Goal: Transaction & Acquisition: Book appointment/travel/reservation

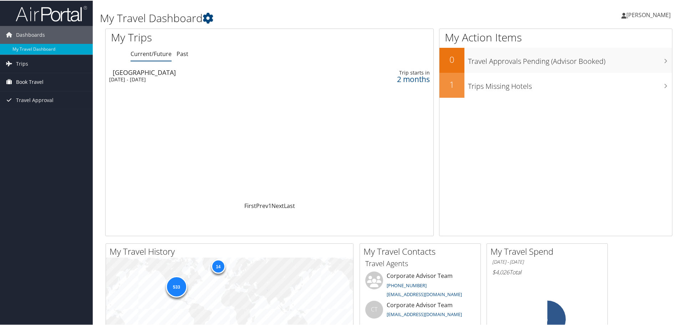
click at [30, 79] on span "Book Travel" at bounding box center [29, 81] width 27 height 18
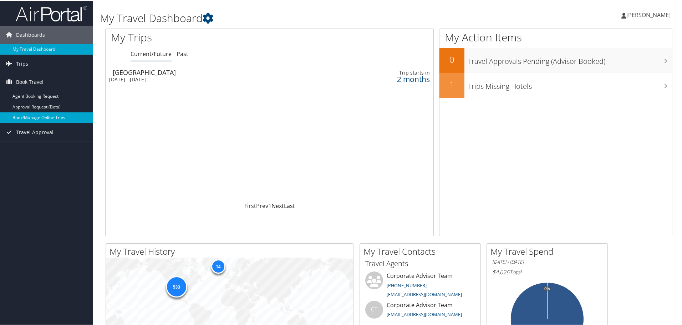
click at [32, 116] on link "Book/Manage Online Trips" at bounding box center [46, 117] width 93 height 11
